Goal: Transaction & Acquisition: Download file/media

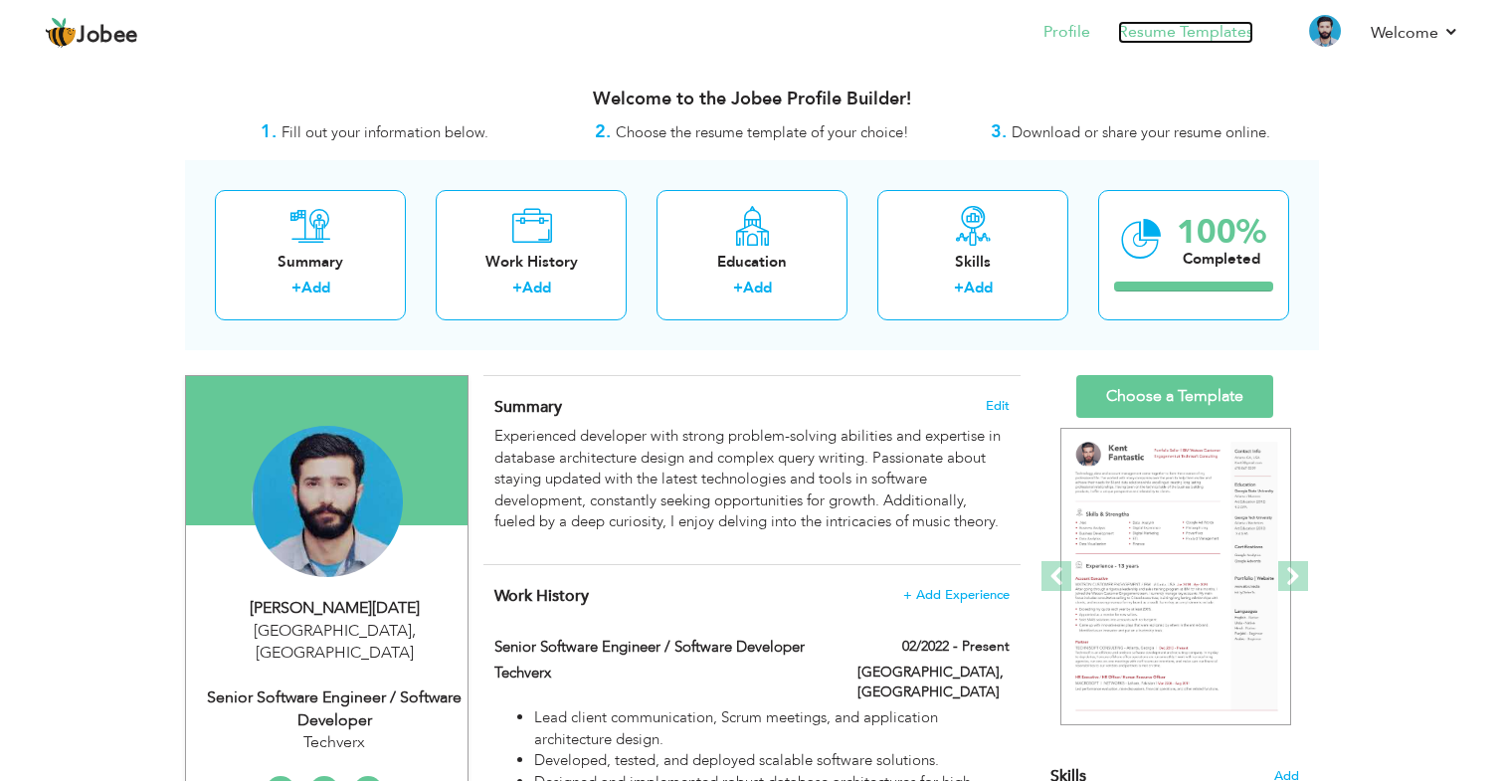
click at [1214, 39] on link "Resume Templates" at bounding box center [1185, 32] width 135 height 23
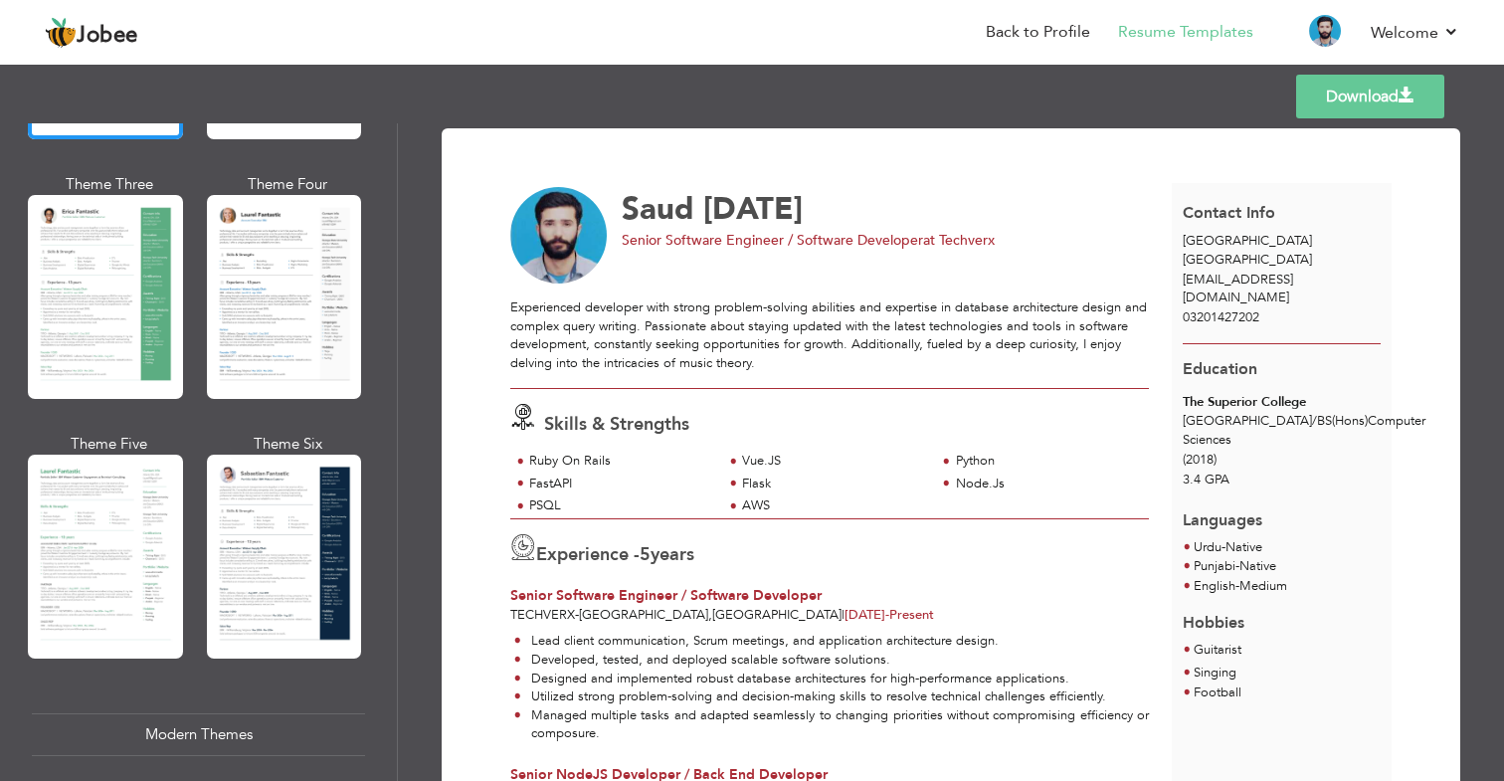
scroll to position [332, 0]
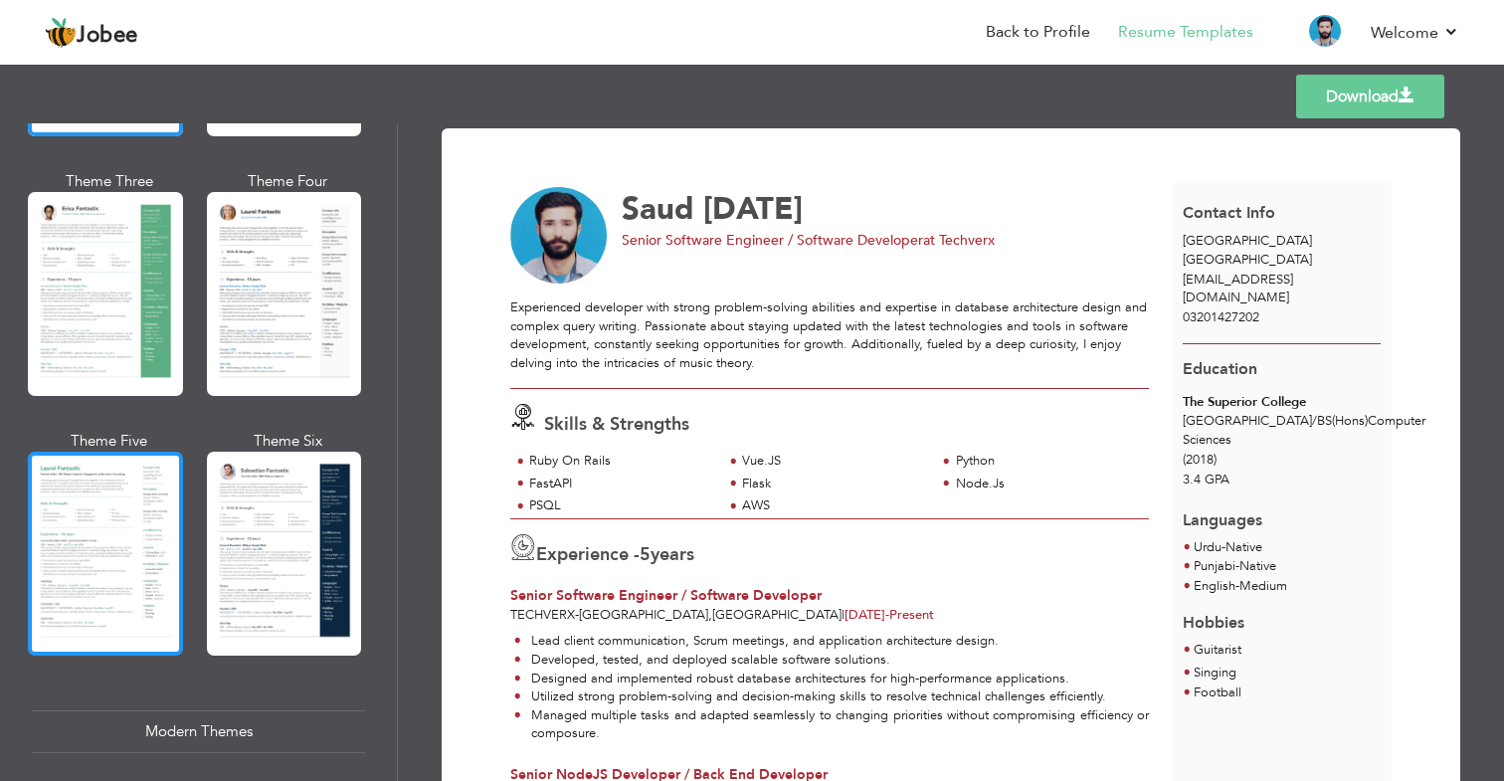
click at [115, 510] on div at bounding box center [105, 554] width 155 height 204
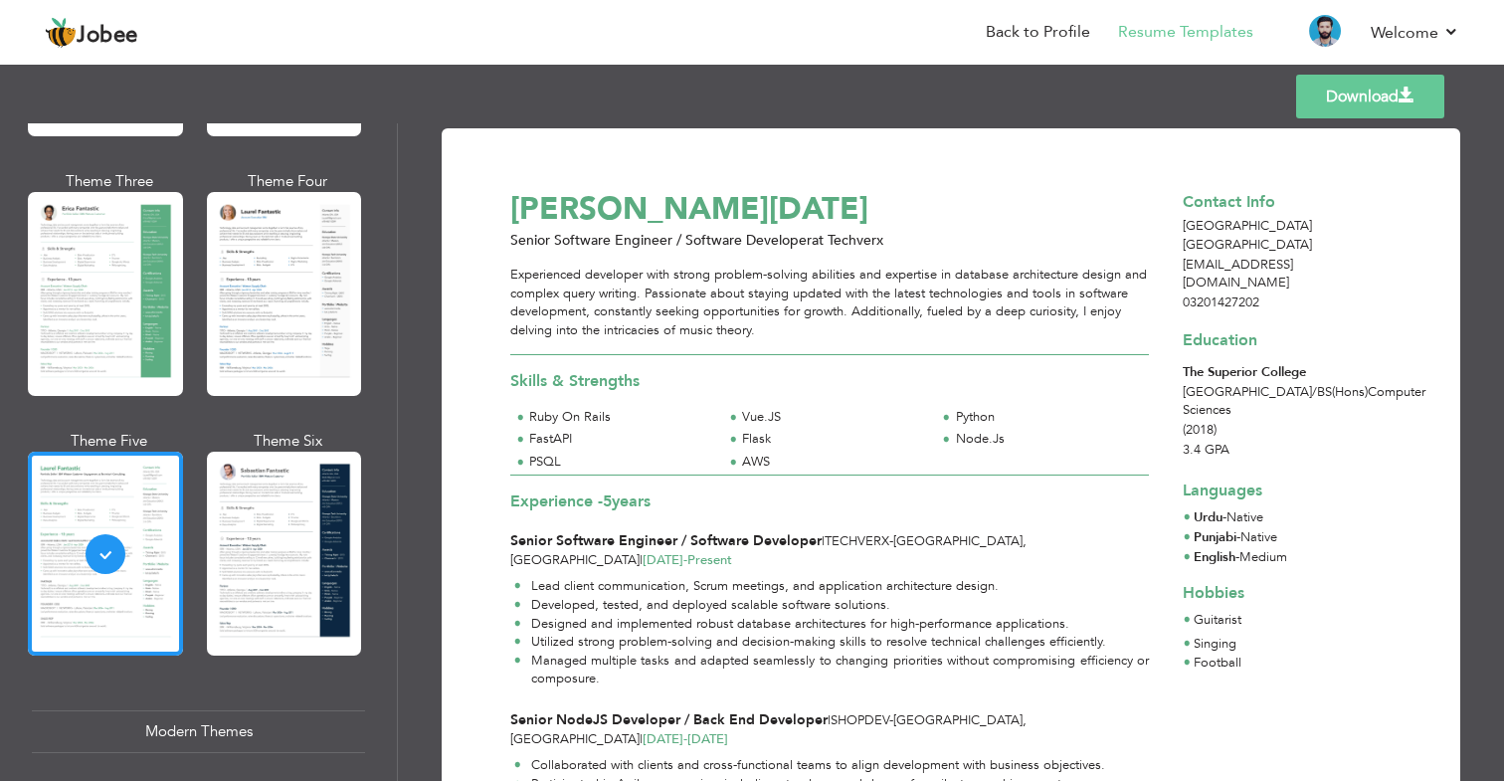
click at [1353, 88] on link "Download" at bounding box center [1370, 97] width 148 height 44
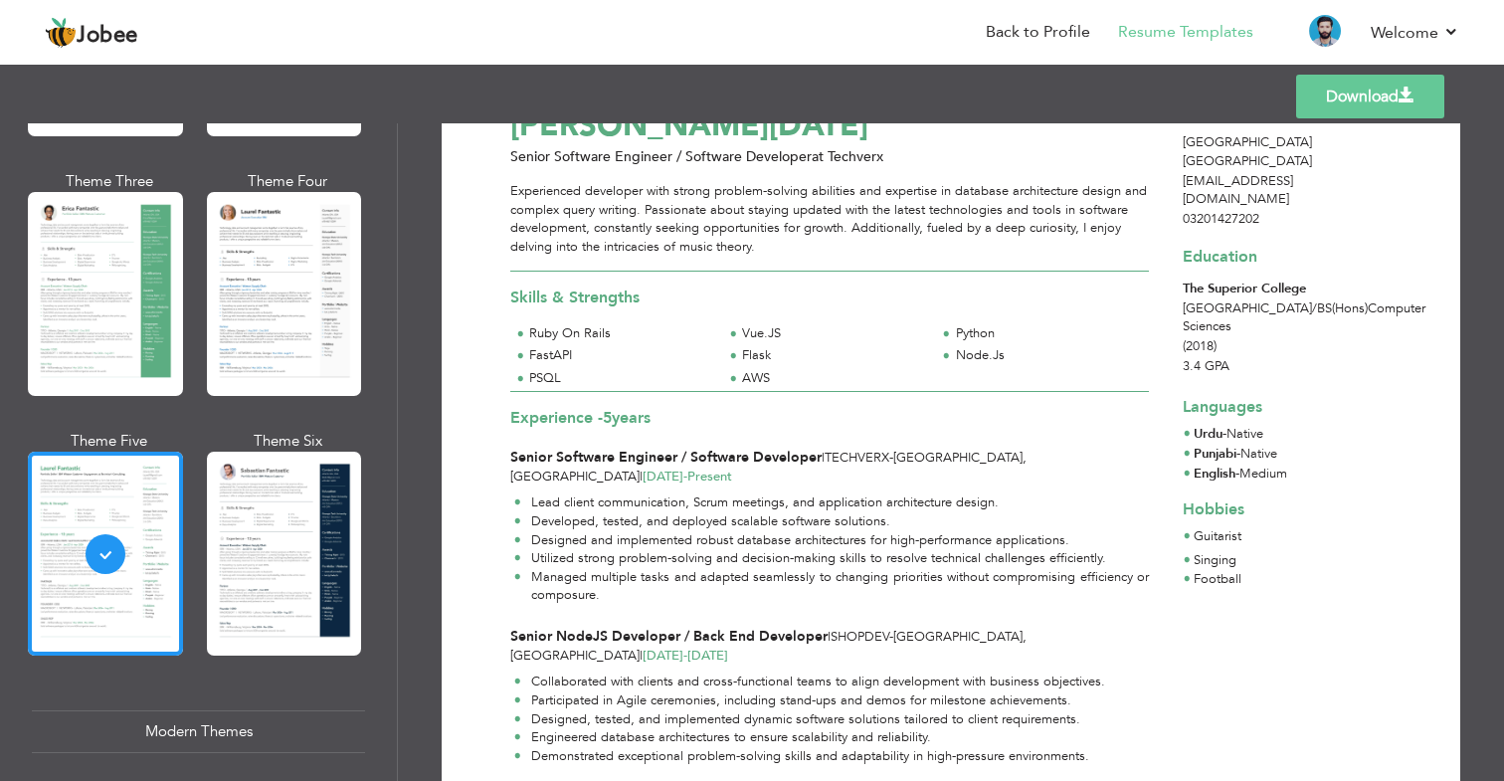
click at [1477, 258] on div "Download Saud Raja Senior Software Engineer / Software Developer at Techverx Ex…" at bounding box center [951, 452] width 1106 height 658
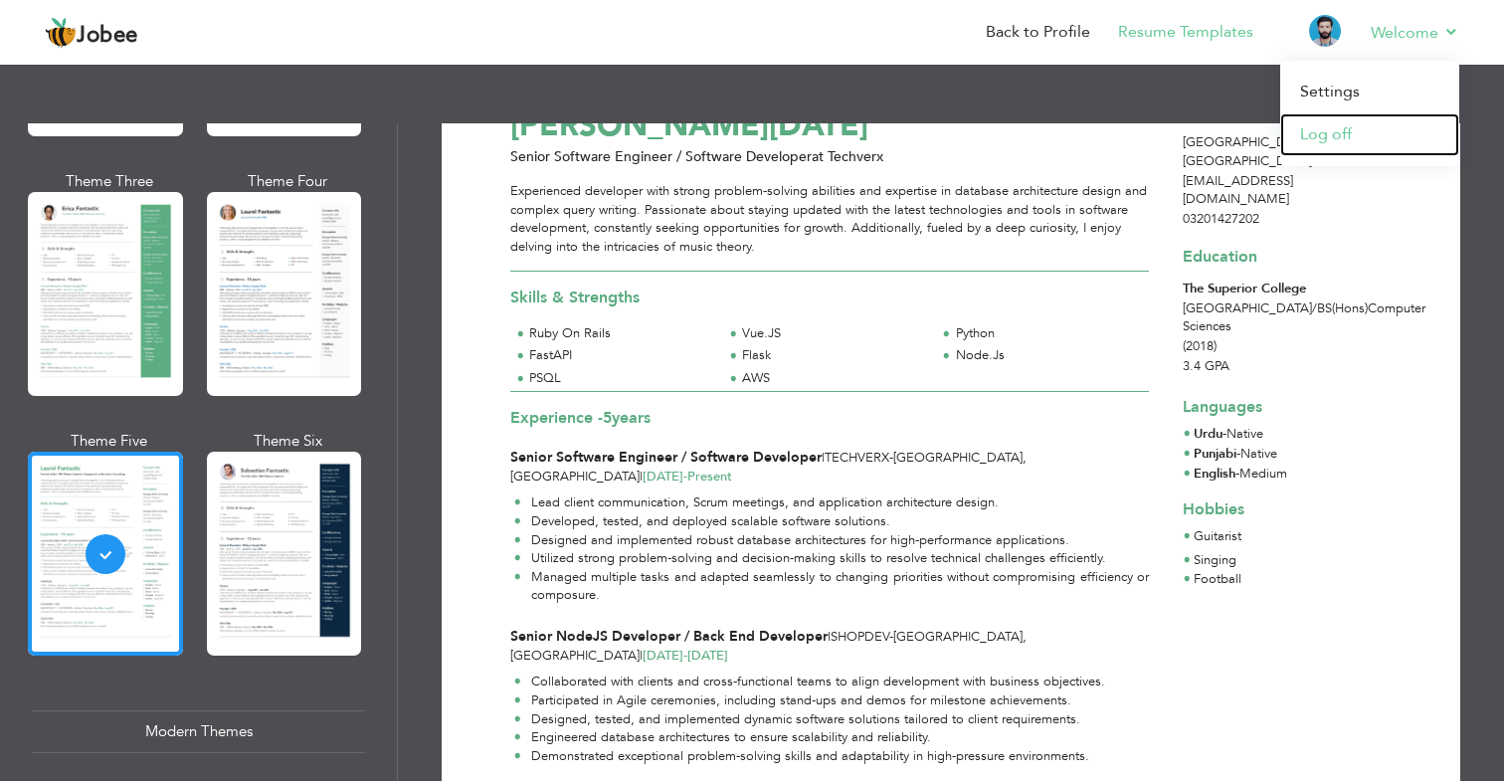
click at [1359, 136] on link "Log off" at bounding box center [1369, 134] width 179 height 43
